Goal: Feedback & Contribution: Leave review/rating

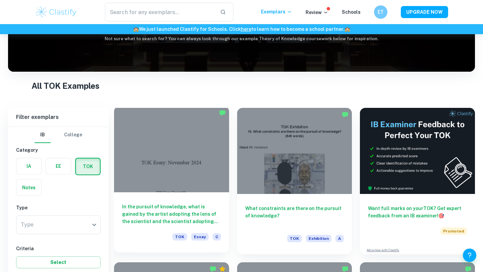
scroll to position [135, 0]
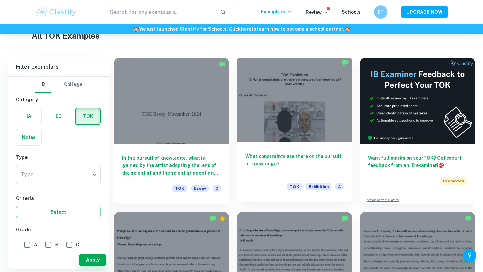
click at [283, 124] on div at bounding box center [294, 99] width 115 height 86
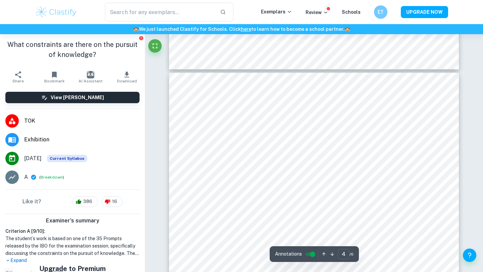
scroll to position [1199, 0]
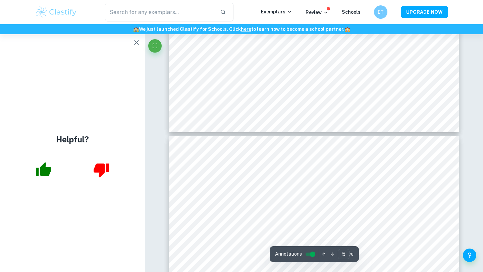
type input "6"
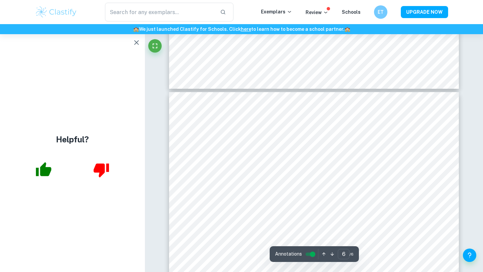
scroll to position [1936, 0]
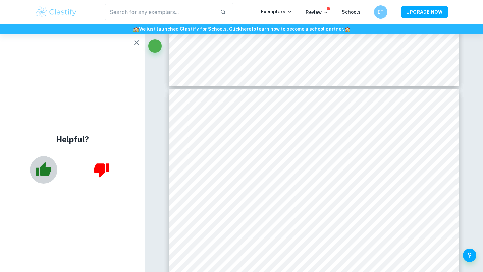
click at [38, 167] on icon "button" at bounding box center [43, 170] width 17 height 17
